Goal: Use online tool/utility: Utilize a website feature to perform a specific function

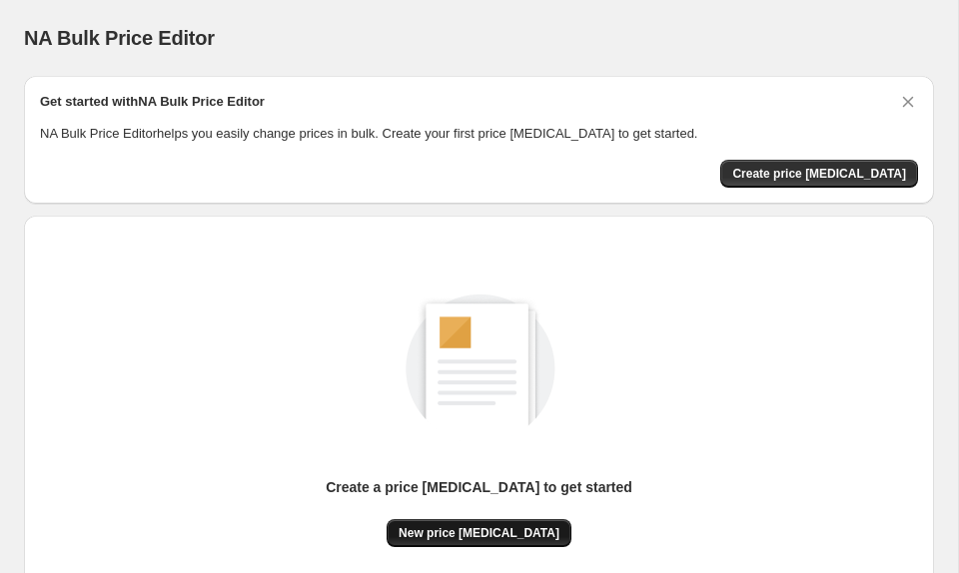
click at [478, 529] on span "New price change job" at bounding box center [478, 533] width 161 height 16
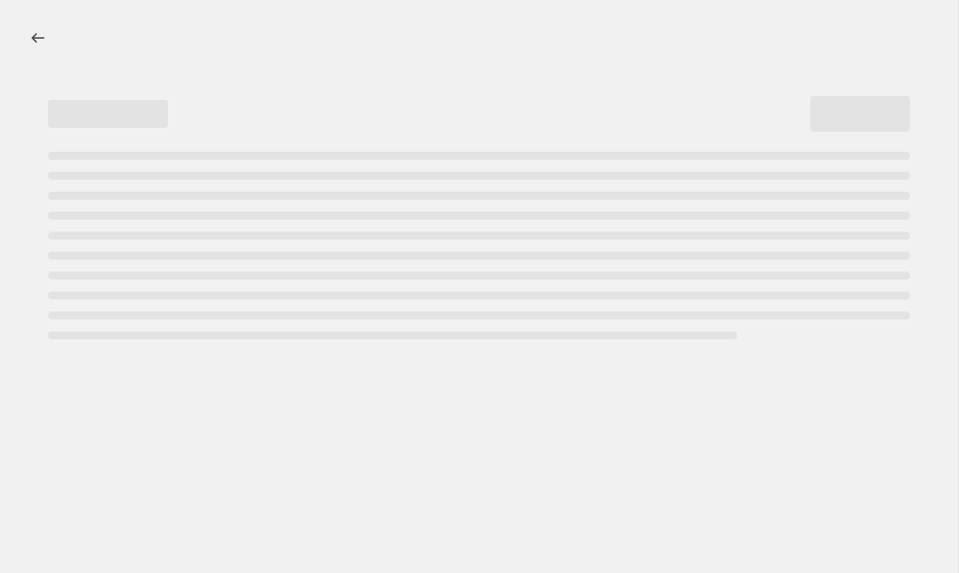
select select "percentage"
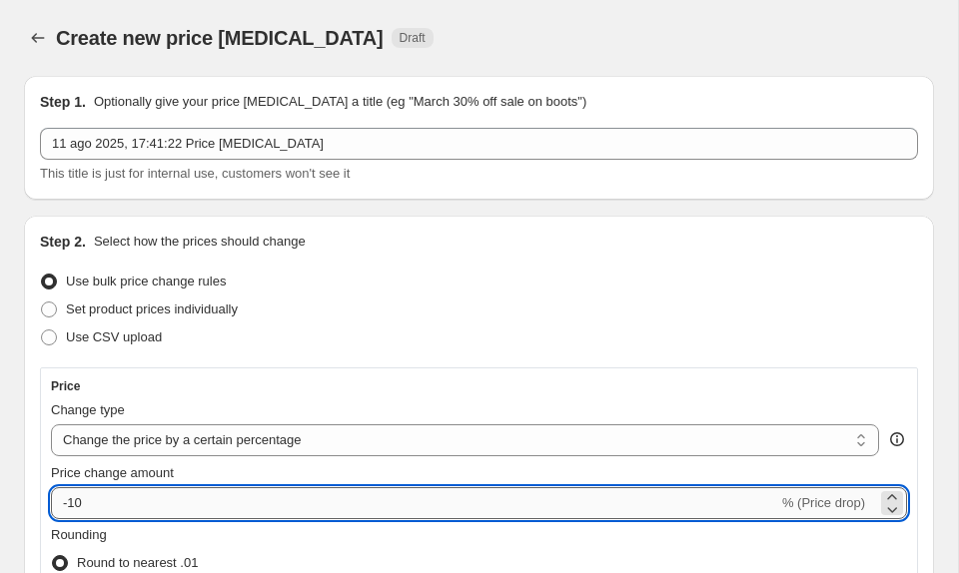
click at [428, 492] on input "-10" at bounding box center [414, 503] width 727 height 32
type input "-1"
type input "-30"
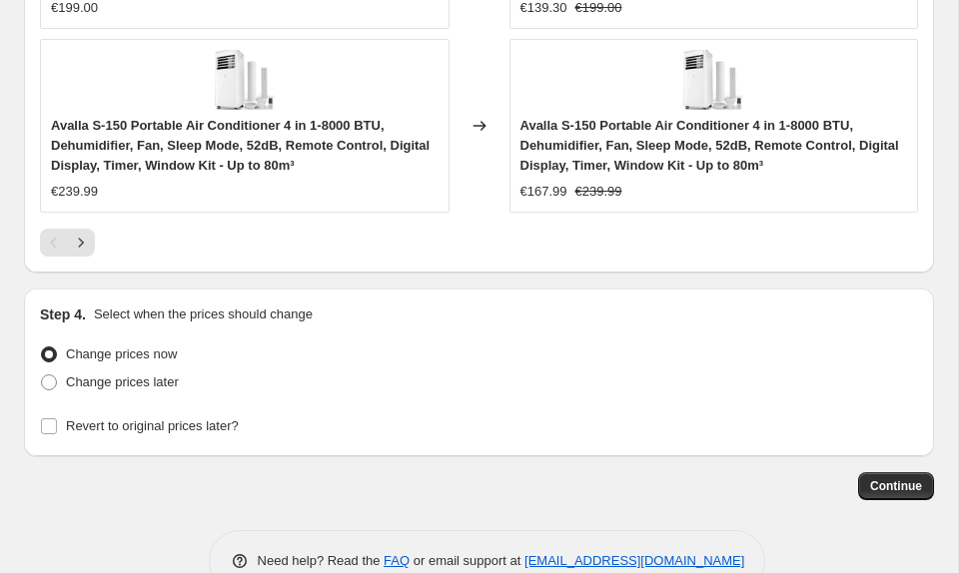
scroll to position [2269, 0]
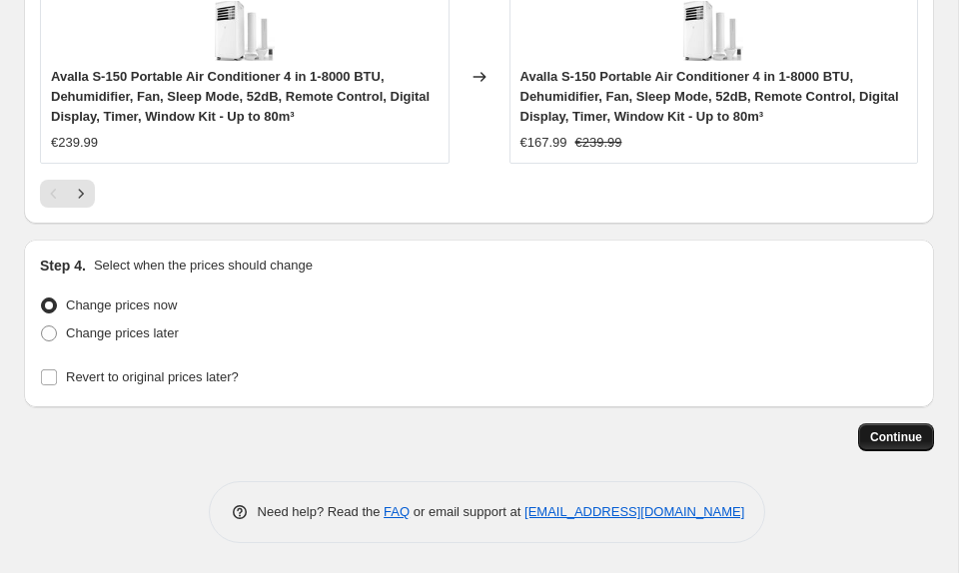
click at [893, 435] on span "Continue" at bounding box center [896, 437] width 52 height 16
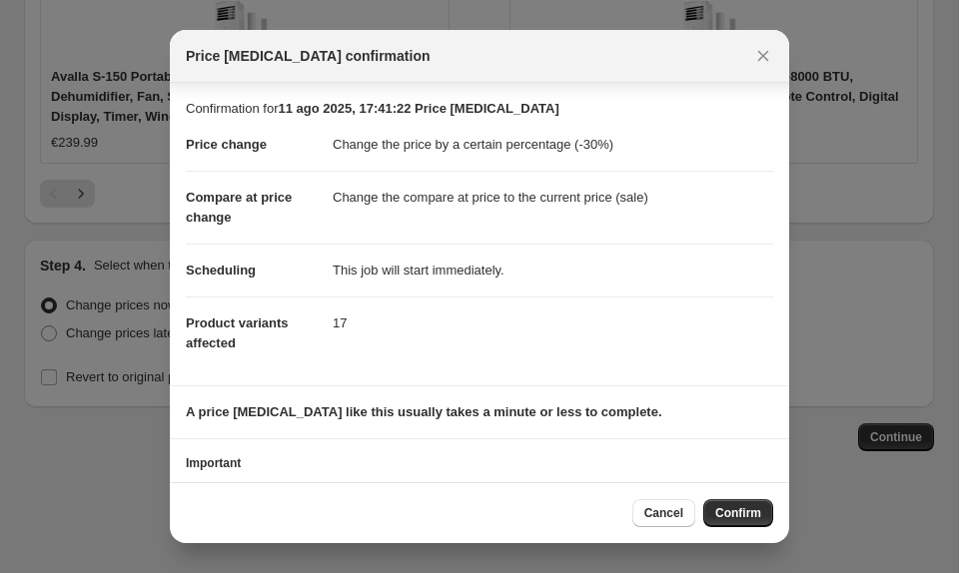
scroll to position [83, 0]
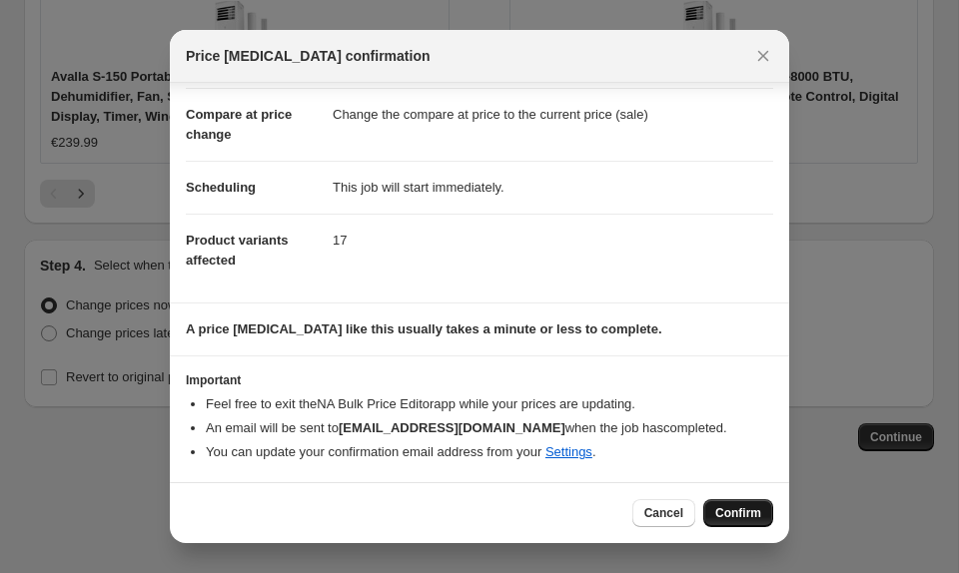
click at [712, 501] on button "Confirm" at bounding box center [738, 513] width 70 height 28
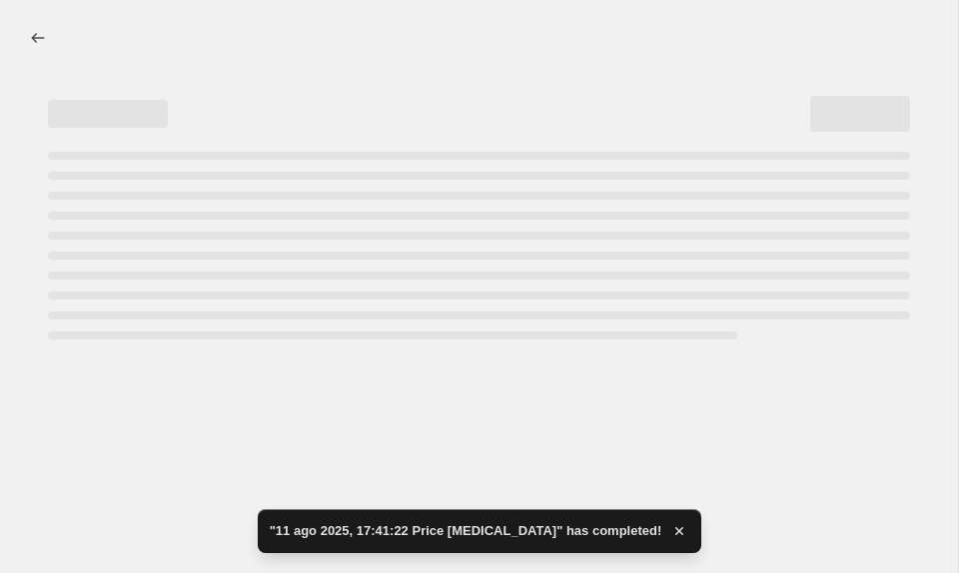
select select "percentage"
